Goal: Task Accomplishment & Management: Manage account settings

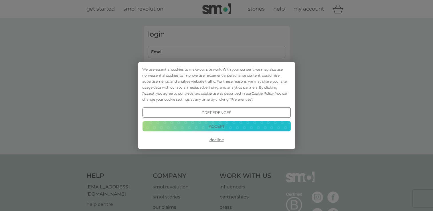
type input "gwynant6@btinternet.com"
click at [206, 126] on button "Accept" at bounding box center [216, 126] width 148 height 10
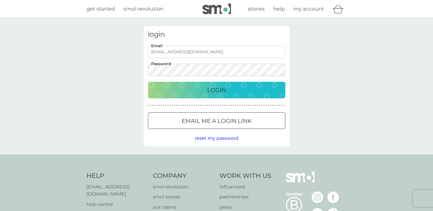
click at [203, 88] on div "Login" at bounding box center [217, 90] width 126 height 9
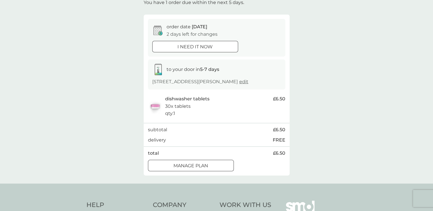
scroll to position [29, 0]
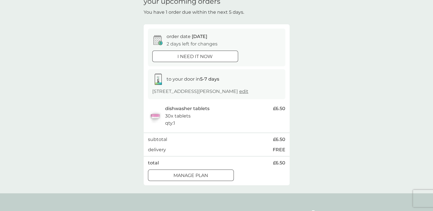
click at [195, 176] on div at bounding box center [191, 176] width 21 height 6
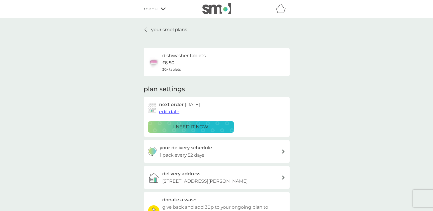
click at [167, 28] on p "your smol plans" at bounding box center [169, 29] width 36 height 7
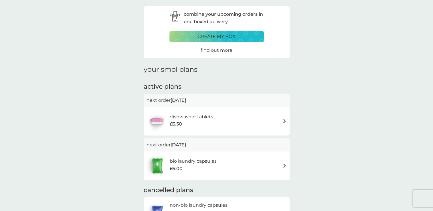
scroll to position [57, 0]
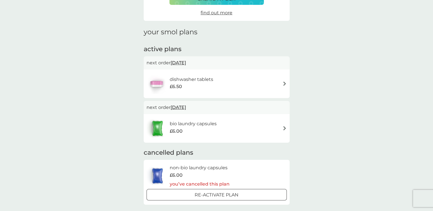
click at [282, 128] on div "bio laundry capsules £6.00" at bounding box center [217, 128] width 140 height 20
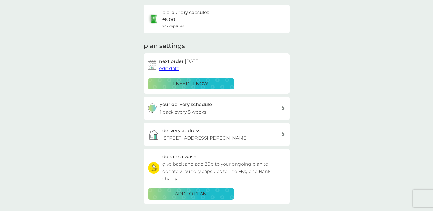
scroll to position [29, 0]
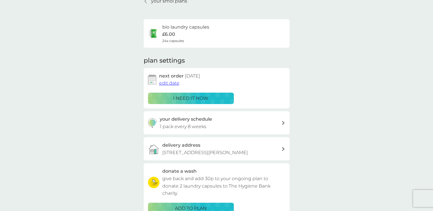
click at [170, 84] on span "edit date" at bounding box center [169, 82] width 20 height 5
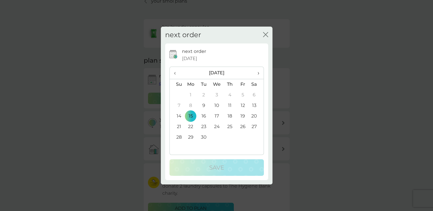
click at [231, 104] on td "11" at bounding box center [229, 105] width 13 height 11
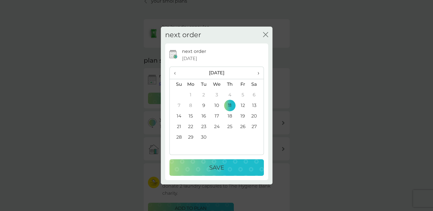
click at [213, 166] on p "Save" at bounding box center [216, 167] width 15 height 9
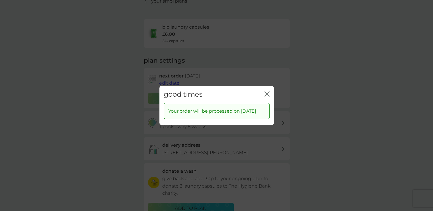
click at [266, 92] on icon "close" at bounding box center [266, 94] width 5 height 5
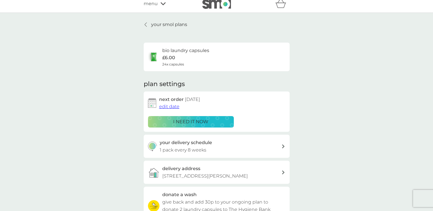
scroll to position [0, 0]
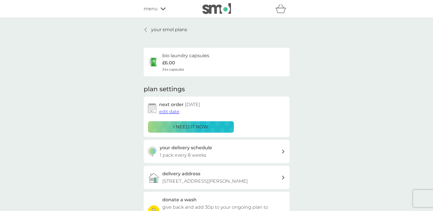
click at [155, 28] on p "your smol plans" at bounding box center [169, 29] width 36 height 7
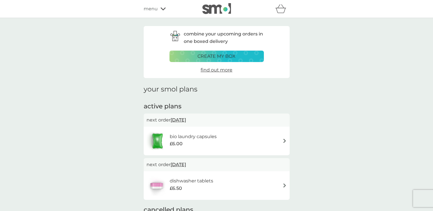
click at [163, 7] on div "menu" at bounding box center [168, 8] width 49 height 7
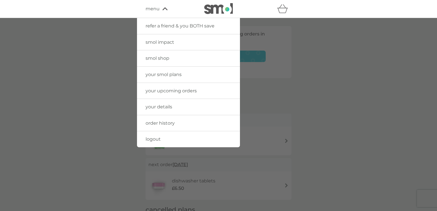
click at [157, 137] on span "logout" at bounding box center [153, 138] width 15 height 5
